Goal: Task Accomplishment & Management: Manage account settings

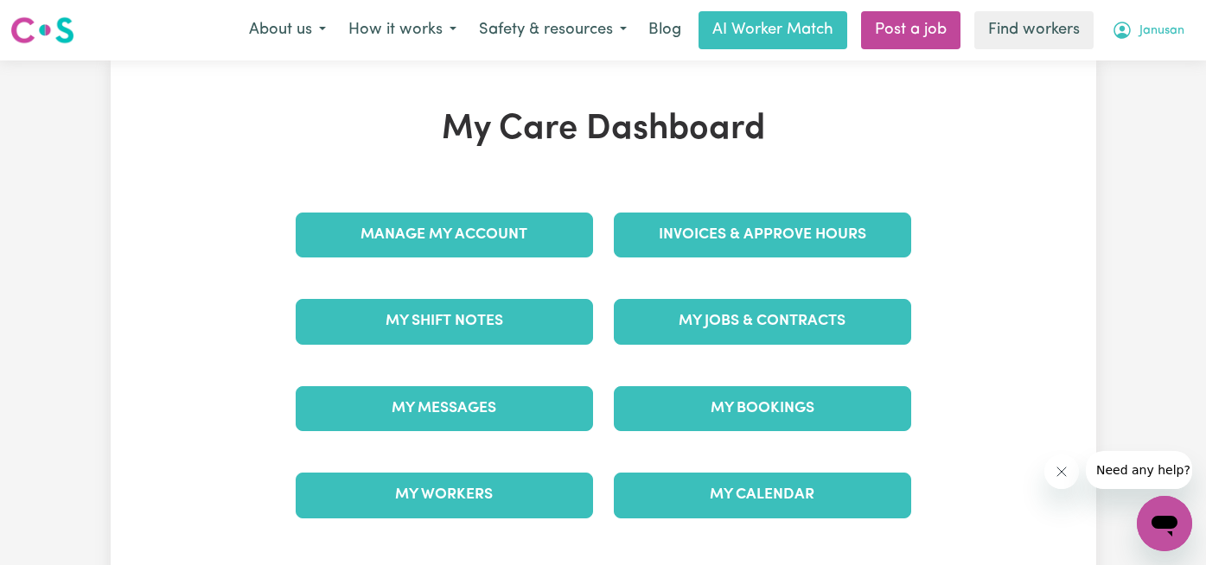
click at [1158, 24] on span "Janusan" at bounding box center [1161, 31] width 45 height 19
click at [1152, 63] on link "My Dashboard" at bounding box center [1126, 67] width 137 height 33
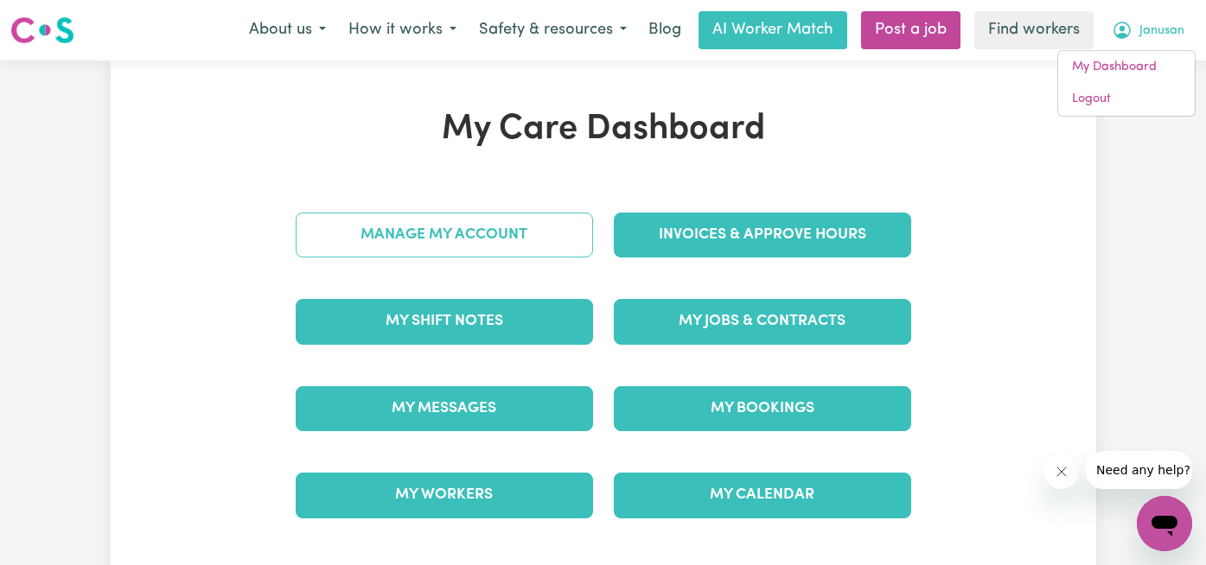
click at [557, 228] on link "Manage My Account" at bounding box center [444, 235] width 297 height 45
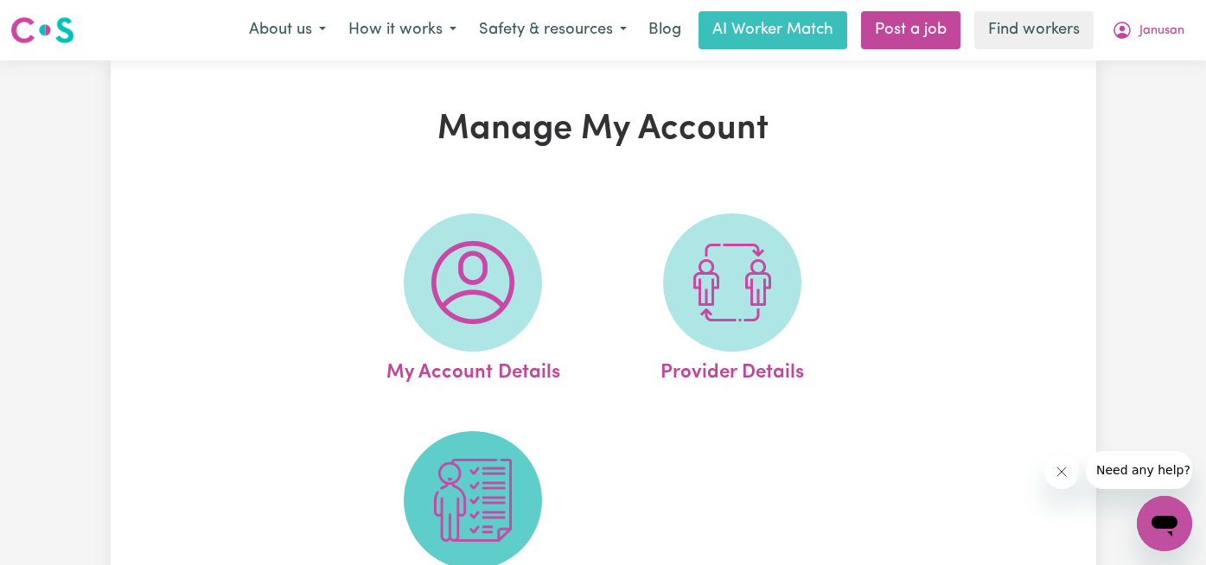
click at [461, 461] on img at bounding box center [472, 500] width 83 height 83
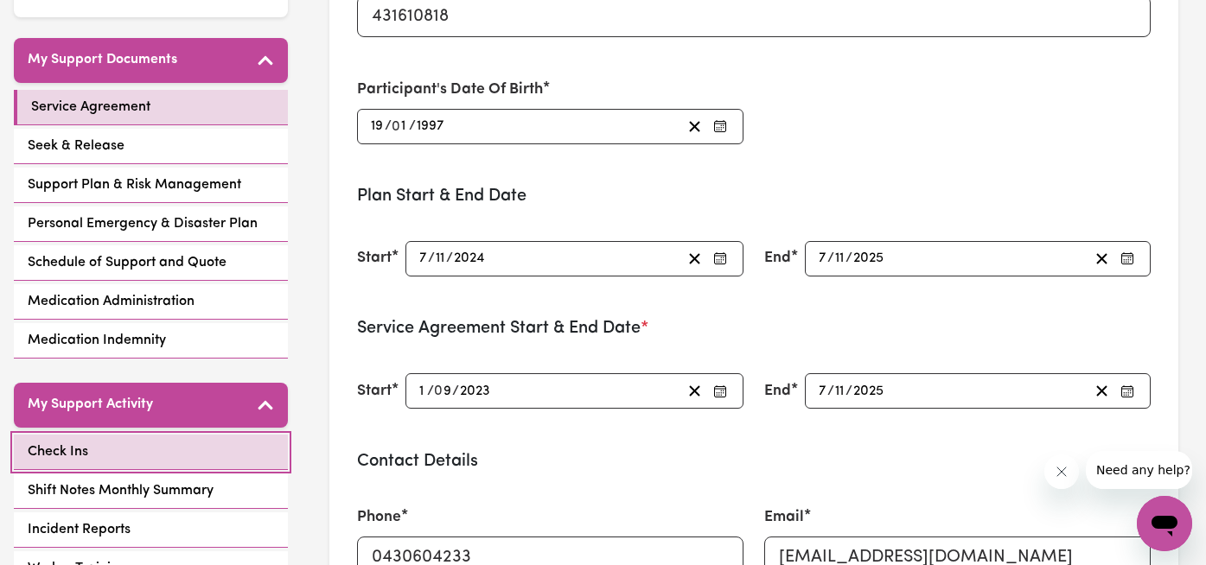
click at [143, 449] on link "Check Ins" at bounding box center [151, 452] width 274 height 35
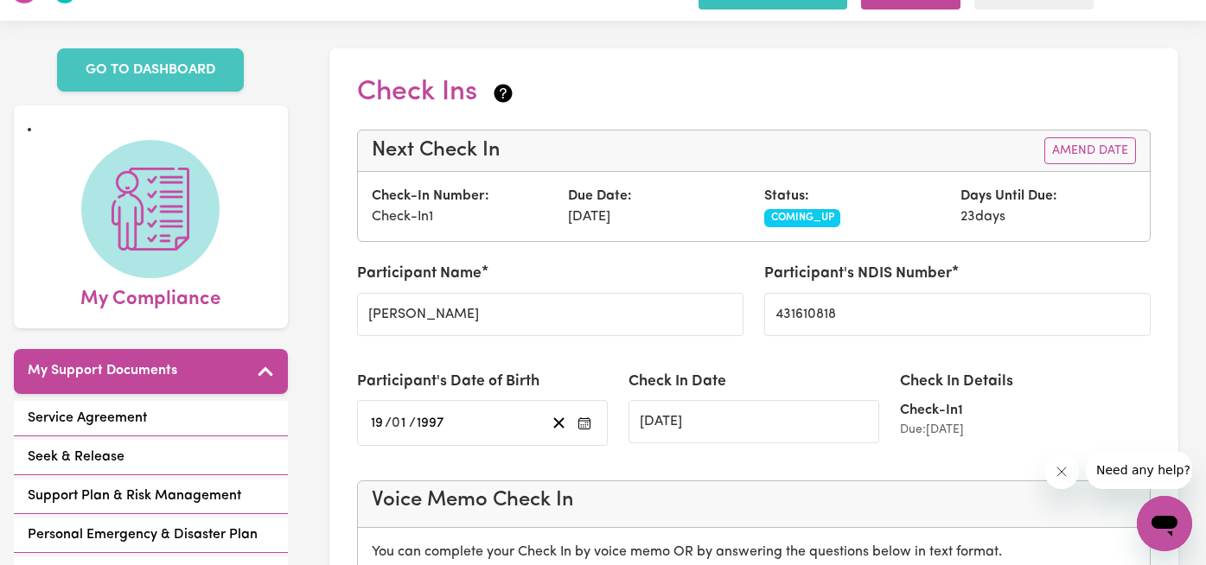
scroll to position [33, 0]
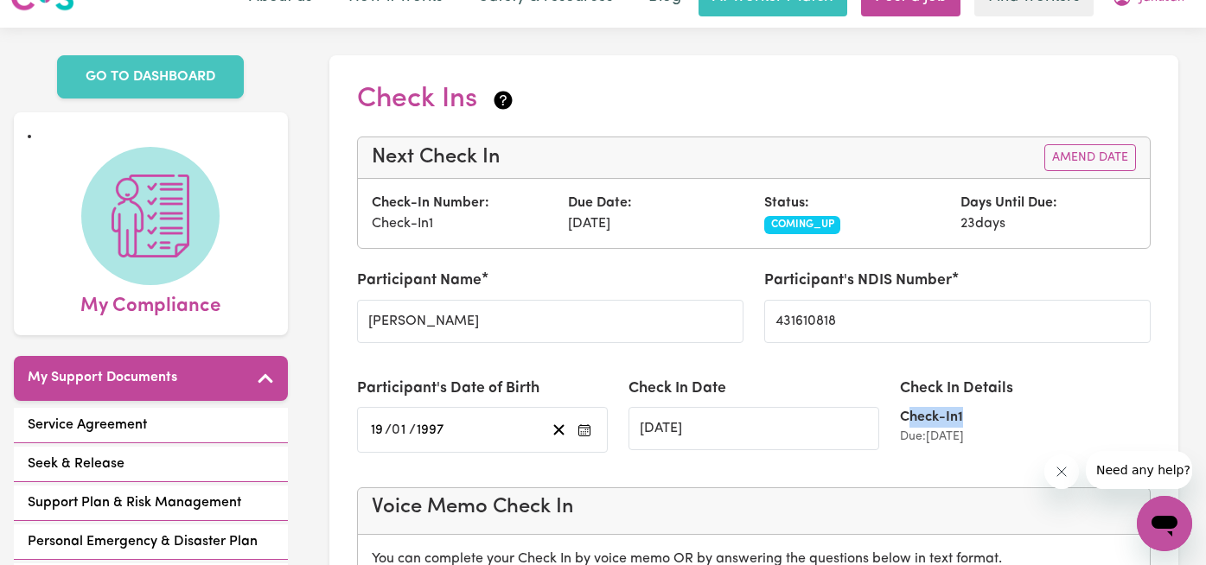
drag, startPoint x: 905, startPoint y: 422, endPoint x: 1011, endPoint y: 422, distance: 106.3
click at [1011, 422] on div "Check-In 1" at bounding box center [1025, 417] width 251 height 21
click at [1006, 418] on div "Check-In 1" at bounding box center [1025, 417] width 251 height 21
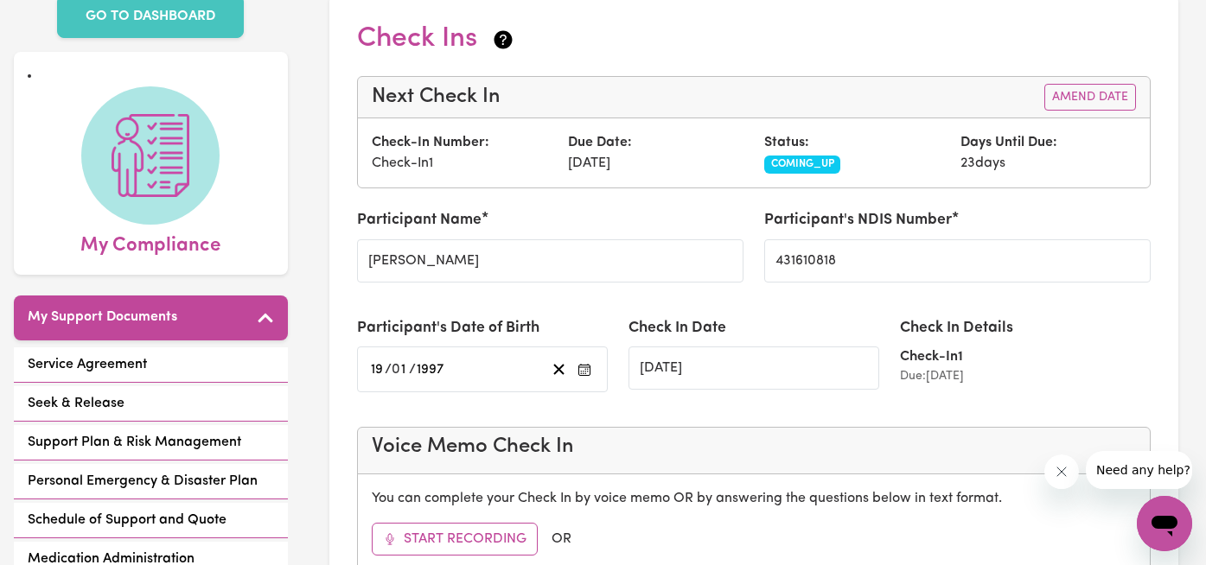
scroll to position [108, 0]
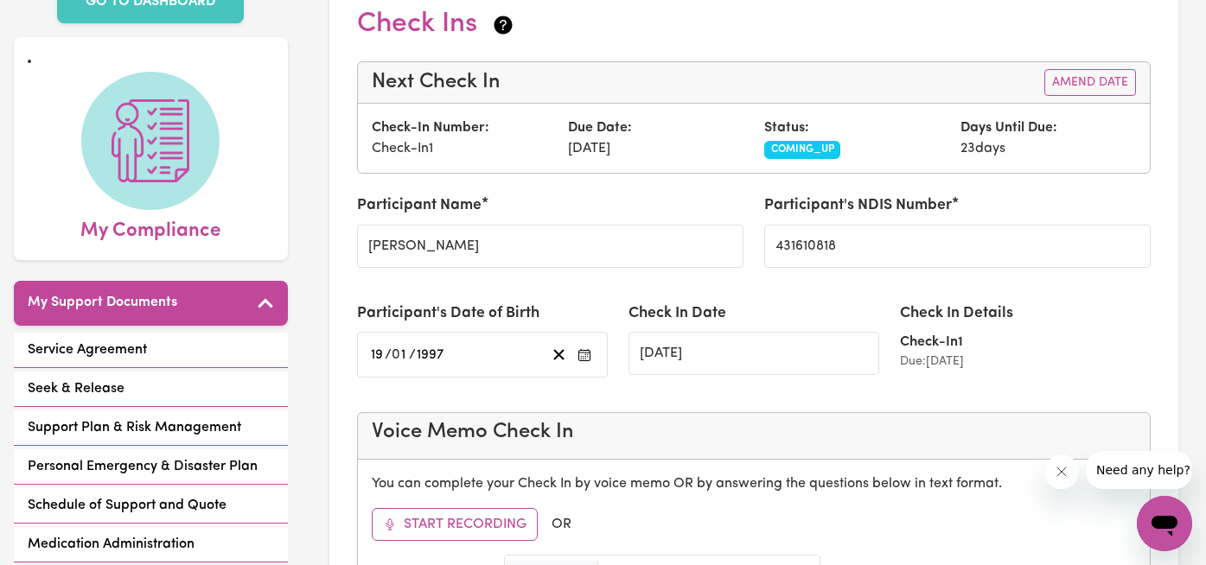
drag, startPoint x: 909, startPoint y: 362, endPoint x: 1012, endPoint y: 362, distance: 102.9
click at [1012, 362] on div "Due: 20/09/2025" at bounding box center [1025, 362] width 251 height 18
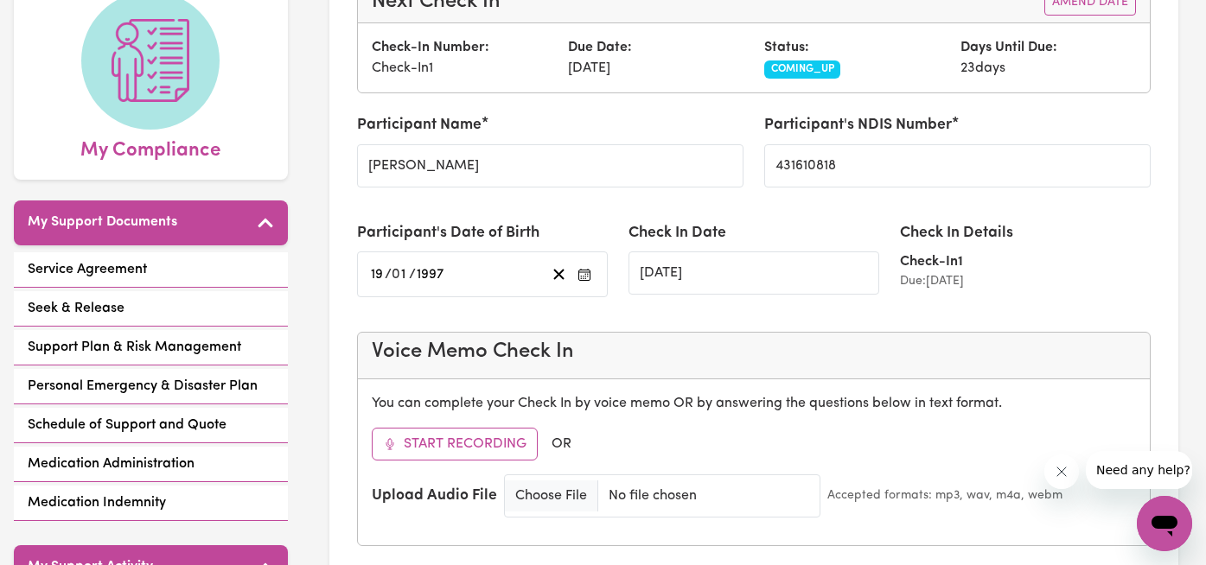
scroll to position [0, 0]
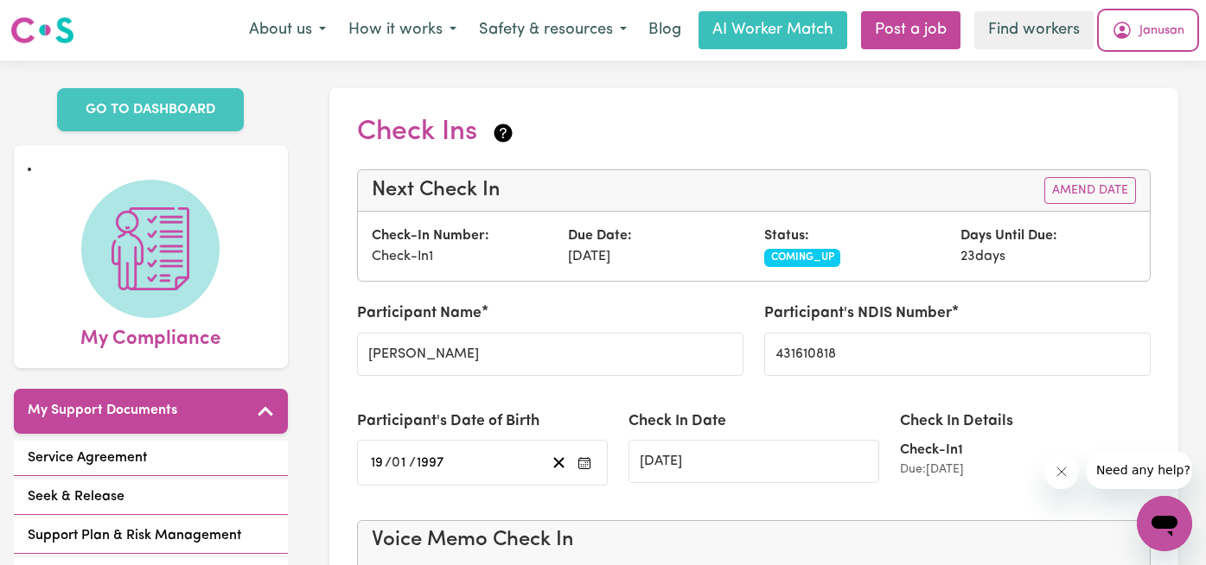
click at [1151, 32] on span "Janusan" at bounding box center [1161, 31] width 45 height 19
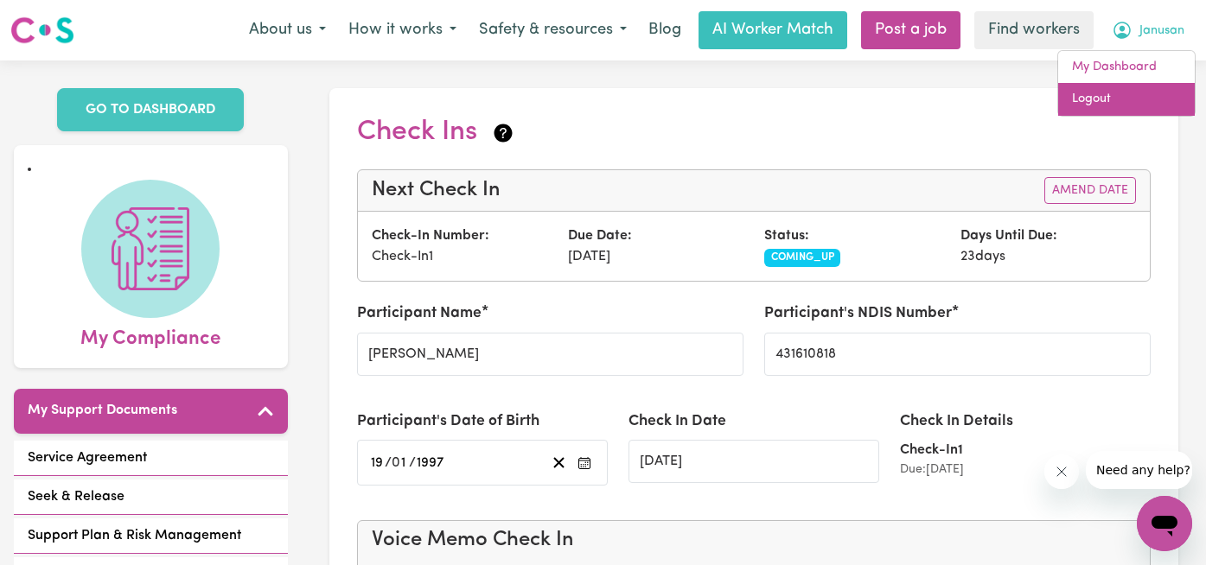
click at [1129, 103] on link "Logout" at bounding box center [1126, 99] width 137 height 33
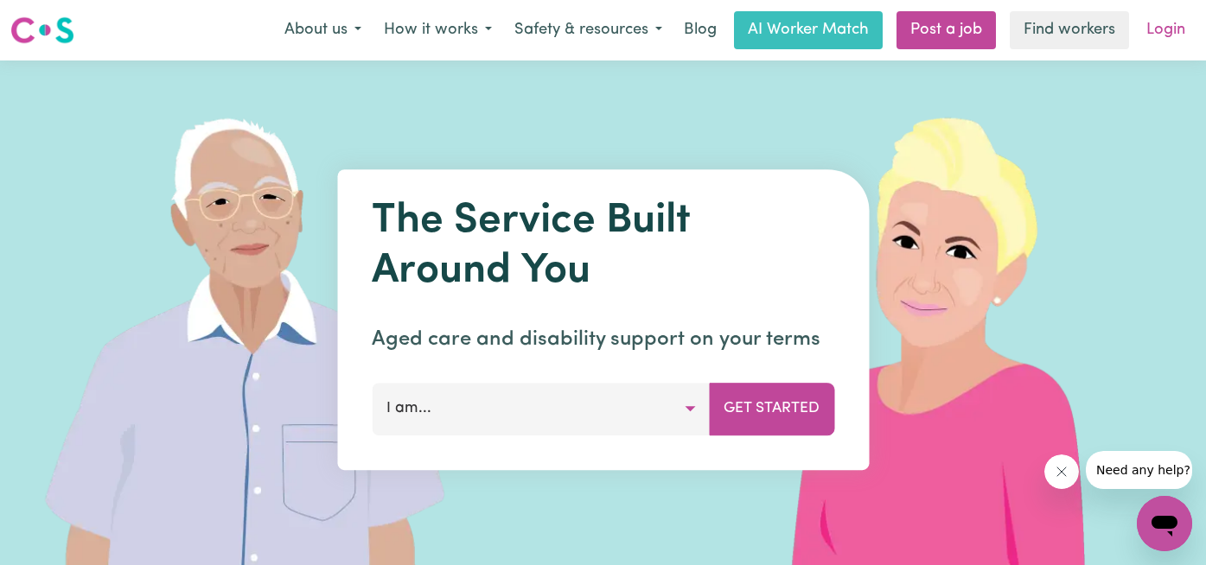
click at [1169, 35] on link "Login" at bounding box center [1166, 30] width 60 height 38
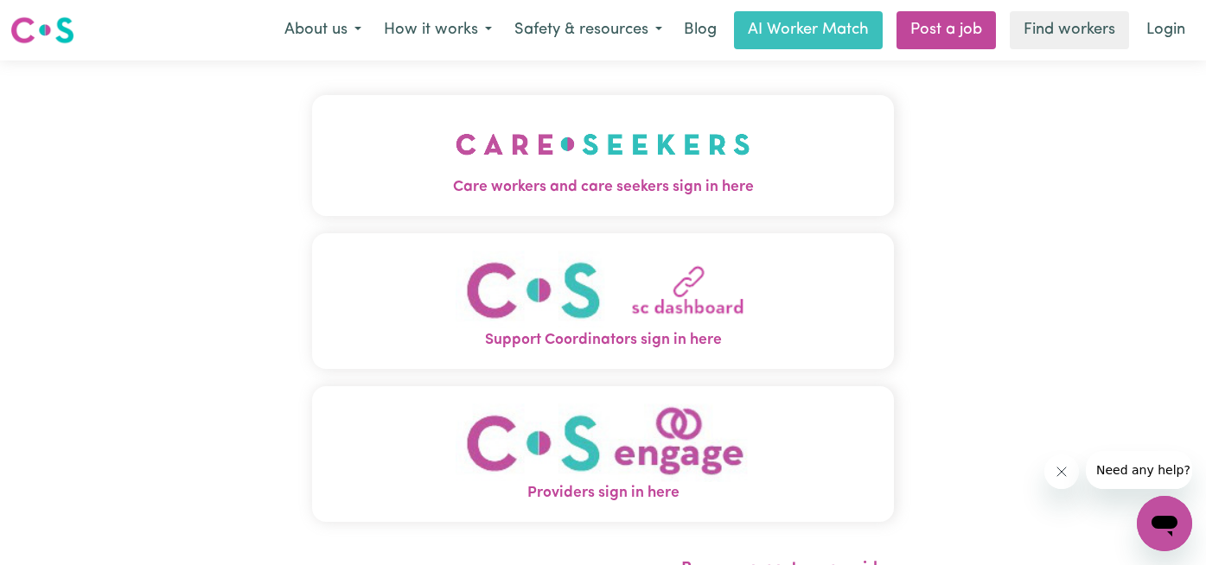
click at [436, 180] on span "Care workers and care seekers sign in here" at bounding box center [603, 187] width 583 height 22
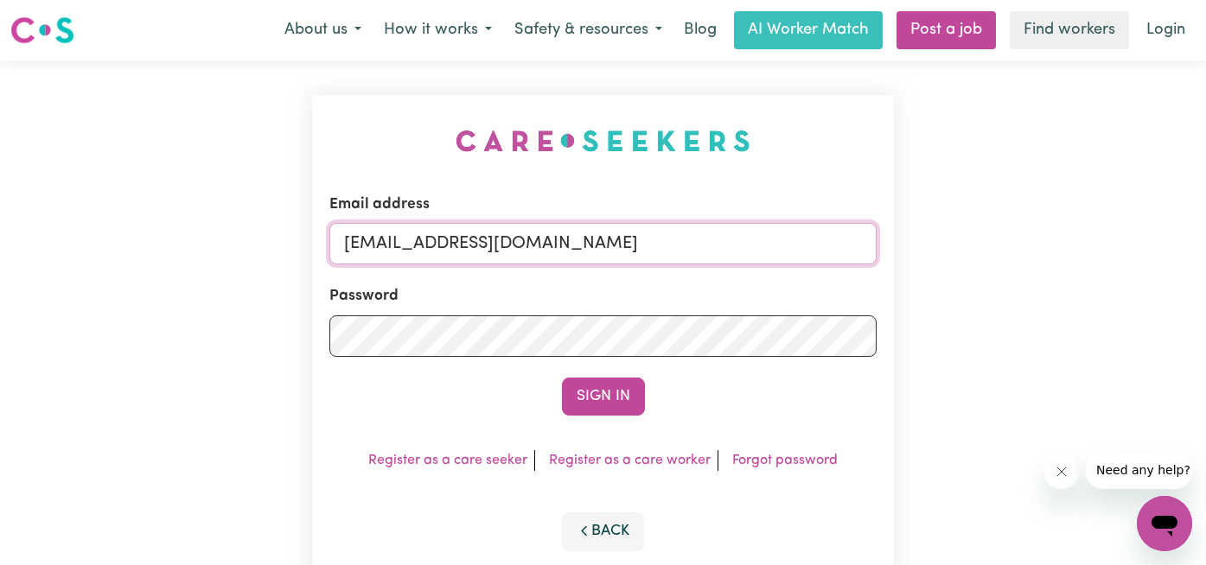
drag, startPoint x: 651, startPoint y: 244, endPoint x: 25, endPoint y: 230, distance: 626.0
click at [25, 230] on div "Email address admin@careseekers.com.au Password Sign In Register as a care seek…" at bounding box center [603, 341] width 1206 height 560
type input "florenzkeirtcuizon+worker@gmail.com"
click at [562, 378] on button "Sign In" at bounding box center [603, 397] width 83 height 38
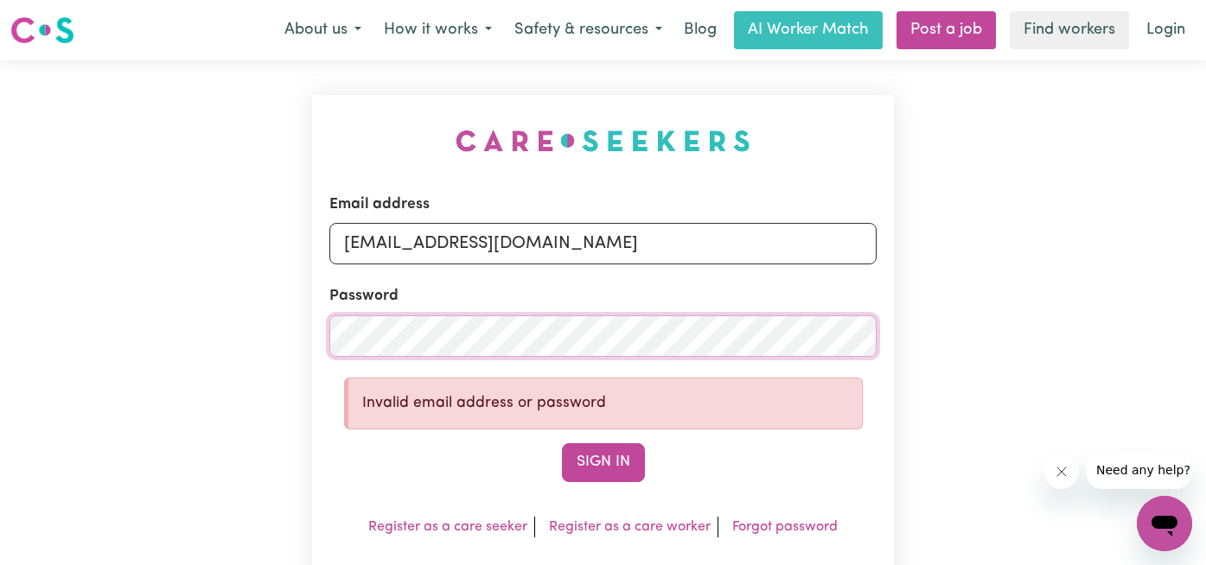
click at [249, 329] on div "Email address florenzkeirtcuizon+worker@gmail.com Password Invalid email addres…" at bounding box center [603, 374] width 1206 height 626
click at [562, 443] on button "Sign In" at bounding box center [603, 462] width 83 height 38
